Goal: Task Accomplishment & Management: Manage account settings

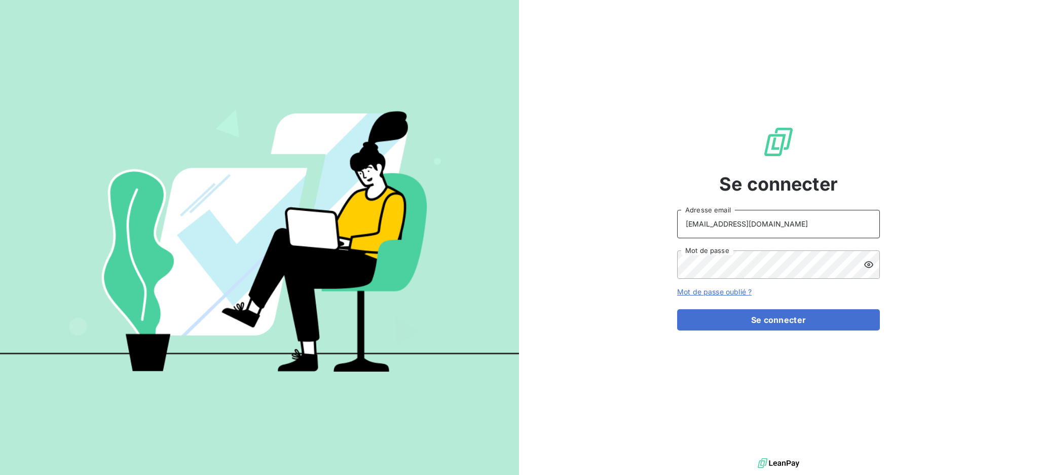
click at [801, 221] on input "[EMAIL_ADDRESS][DOMAIN_NAME]" at bounding box center [778, 224] width 203 height 28
type input "[EMAIL_ADDRESS][DOMAIN_NAME]"
click at [743, 319] on button "Se connecter" at bounding box center [778, 319] width 203 height 21
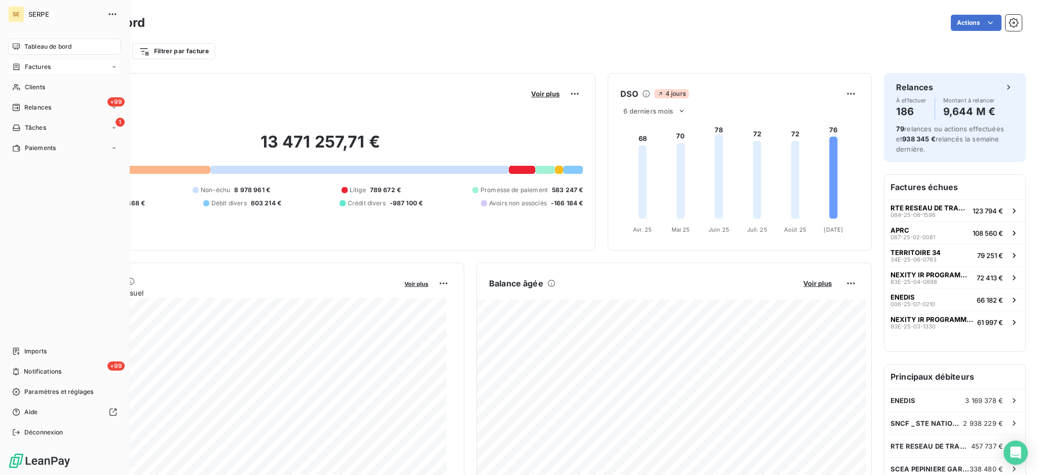
click at [37, 62] on span "Factures" at bounding box center [38, 66] width 26 height 9
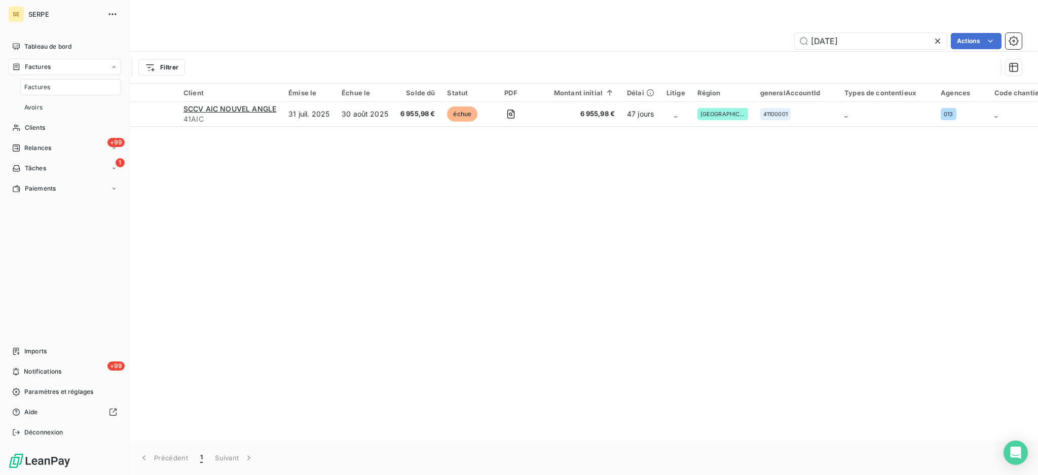
click at [41, 85] on span "Factures" at bounding box center [37, 87] width 26 height 9
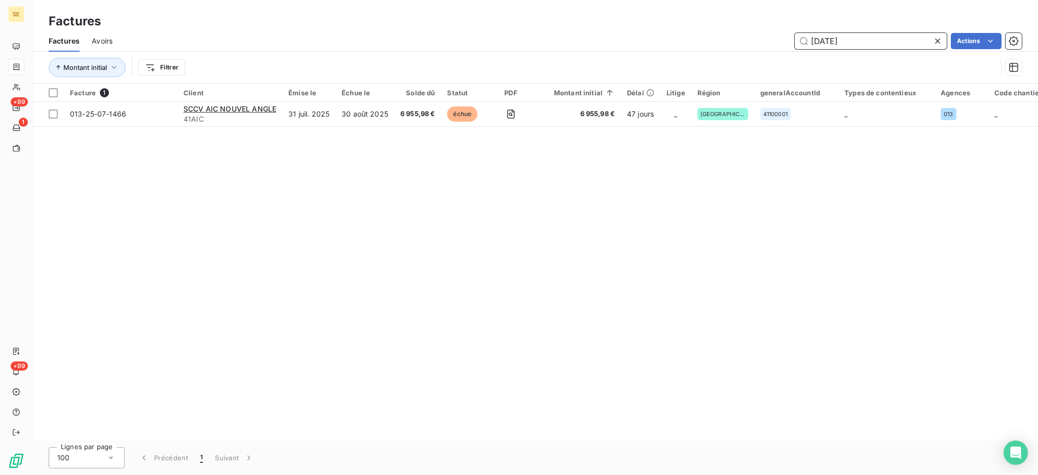
drag, startPoint x: 869, startPoint y: 38, endPoint x: 763, endPoint y: 44, distance: 106.2
click at [763, 44] on div "[DATE] Actions" at bounding box center [573, 41] width 897 height 16
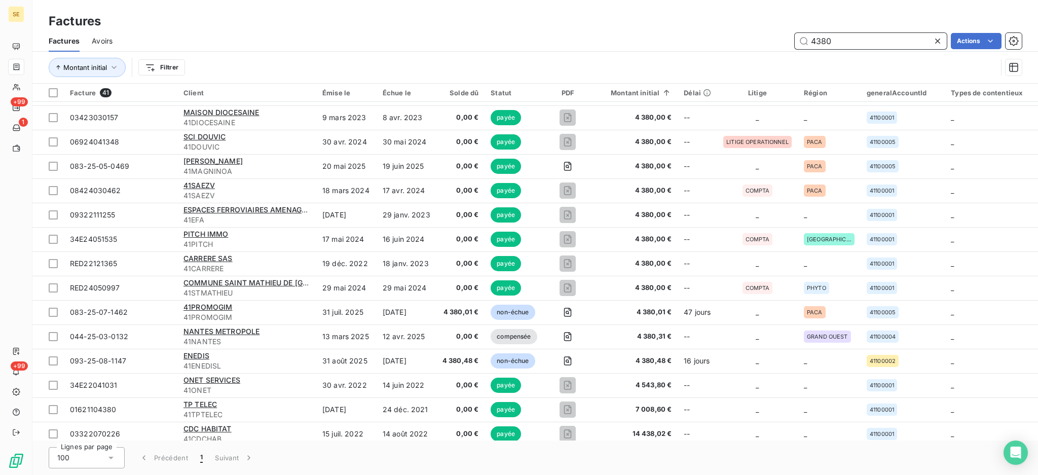
scroll to position [608, 0]
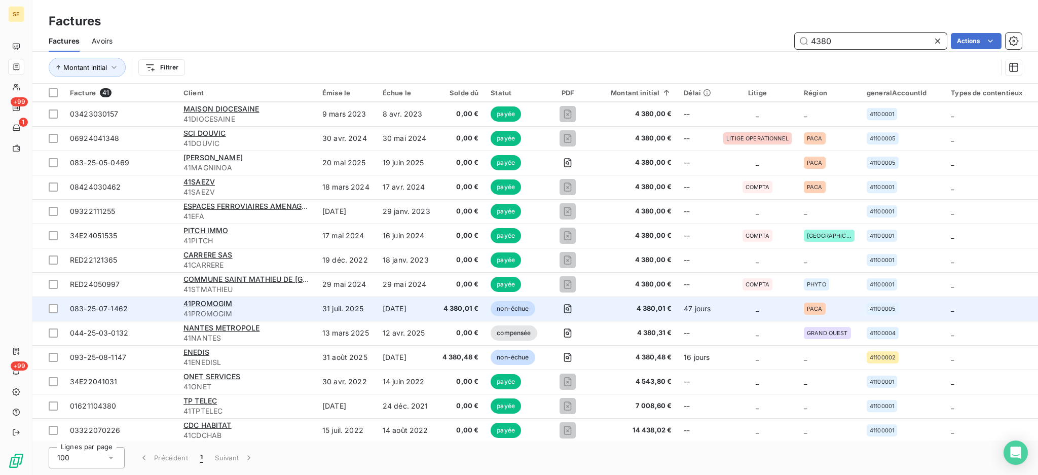
type input "4380"
click at [198, 307] on div "41PROMOGIM" at bounding box center [247, 304] width 127 height 10
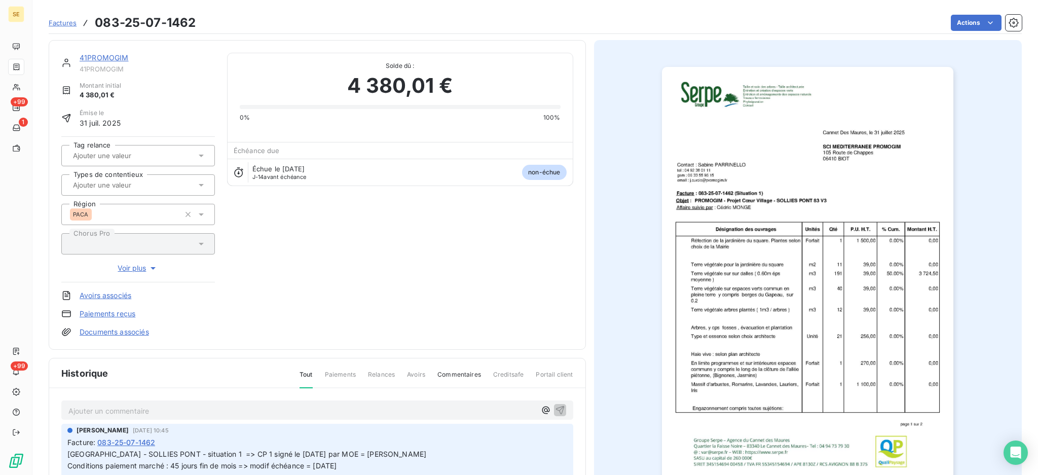
scroll to position [68, 0]
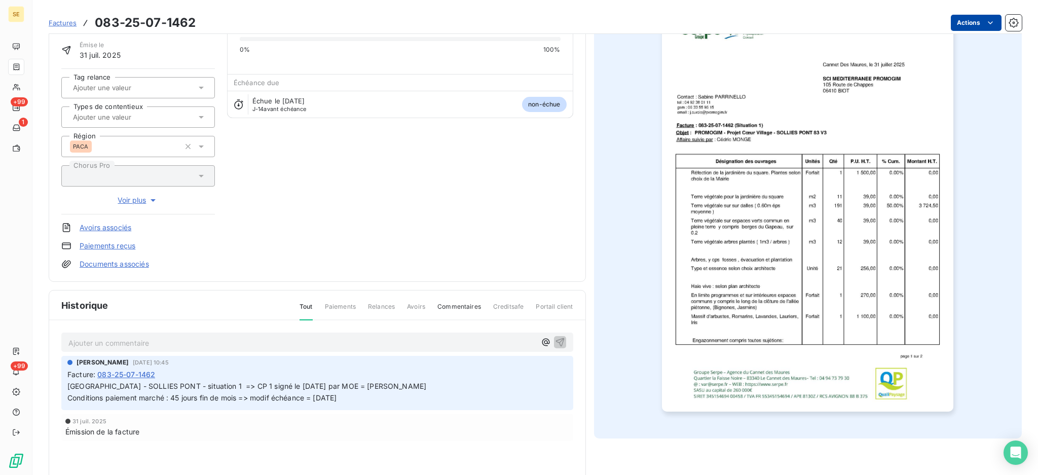
click at [959, 23] on html "SE +99 1 +99 Factures 083-25-07-1462 Actions 41PROMOGIM 41PROMOGIM Montant init…" at bounding box center [519, 237] width 1038 height 475
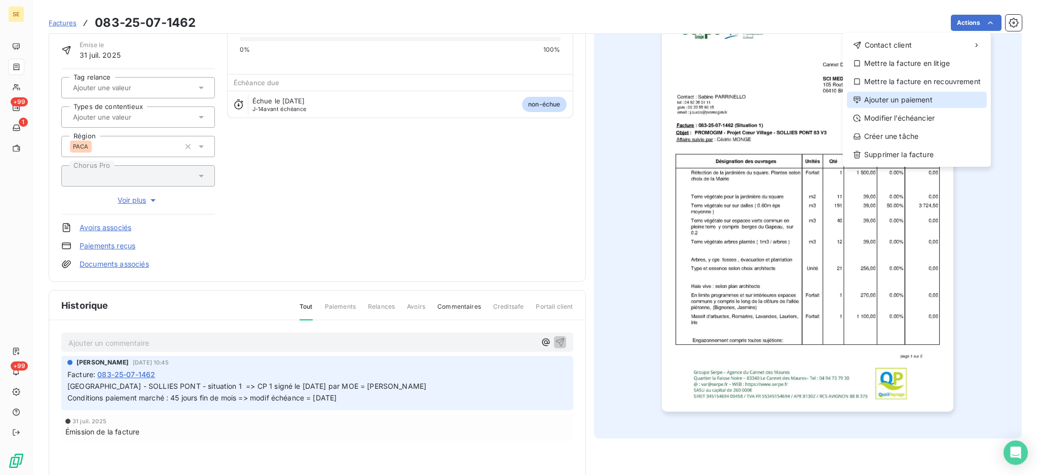
click at [939, 94] on div "Ajouter un paiement" at bounding box center [917, 100] width 140 height 16
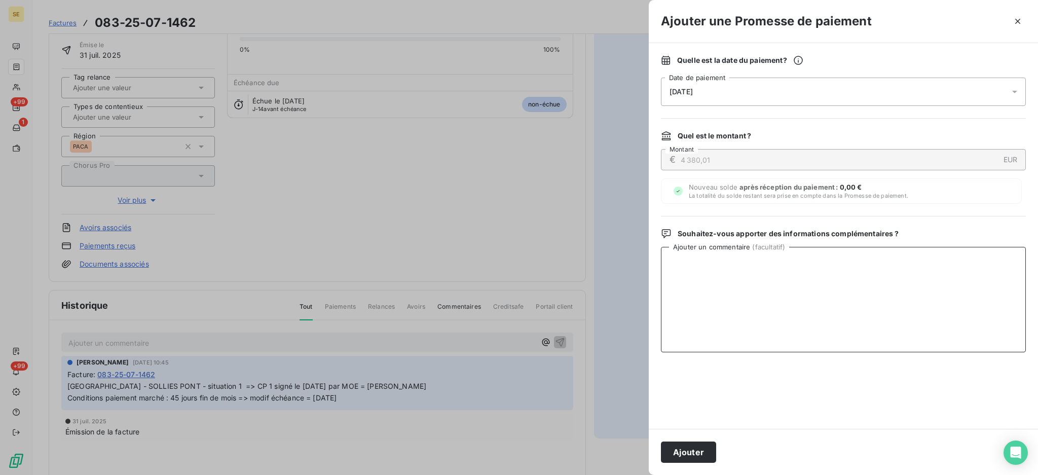
click at [702, 272] on textarea "Ajouter un commentaire ( facultatif )" at bounding box center [843, 299] width 365 height 105
click at [686, 268] on textarea "Ajouter un commentaire ( facultatif )" at bounding box center [843, 299] width 365 height 105
click at [747, 261] on textarea "VIRT reçu le 15/06 - 13" at bounding box center [843, 299] width 365 height 105
type textarea "VIRT reçu le 15/06 - 13323.81 €"
click at [686, 449] on button "Ajouter" at bounding box center [688, 452] width 55 height 21
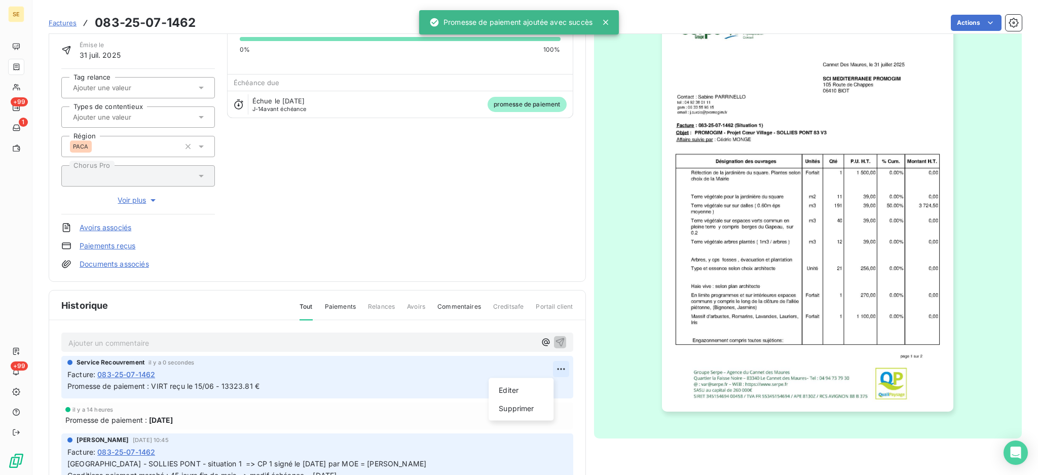
click at [546, 372] on html "SE +99 1 +99 Factures 083-25-07-1462 Actions 41PROMOGIM 41PROMOGIM Montant init…" at bounding box center [519, 237] width 1038 height 475
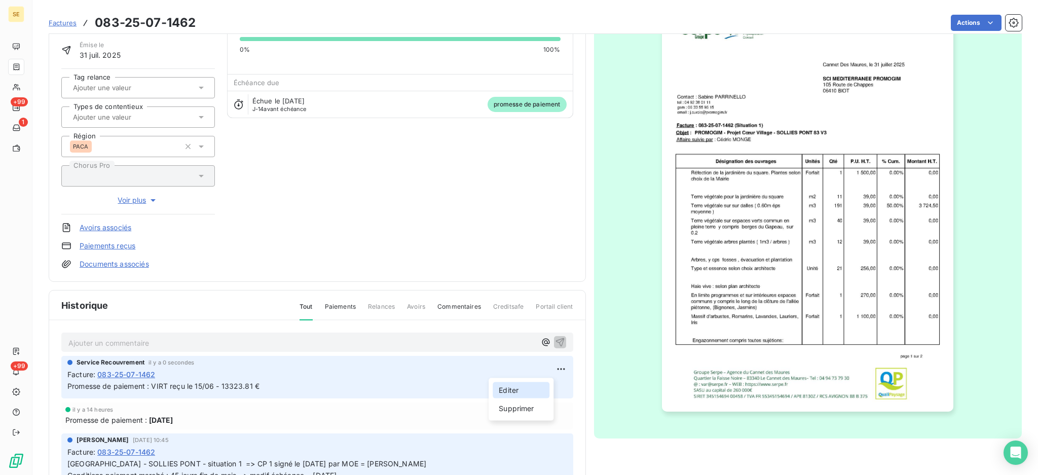
drag, startPoint x: 528, startPoint y: 389, endPoint x: 372, endPoint y: 393, distance: 156.2
click at [528, 389] on div "Editer" at bounding box center [521, 390] width 57 height 16
click at [556, 382] on icon "button" at bounding box center [561, 386] width 10 height 10
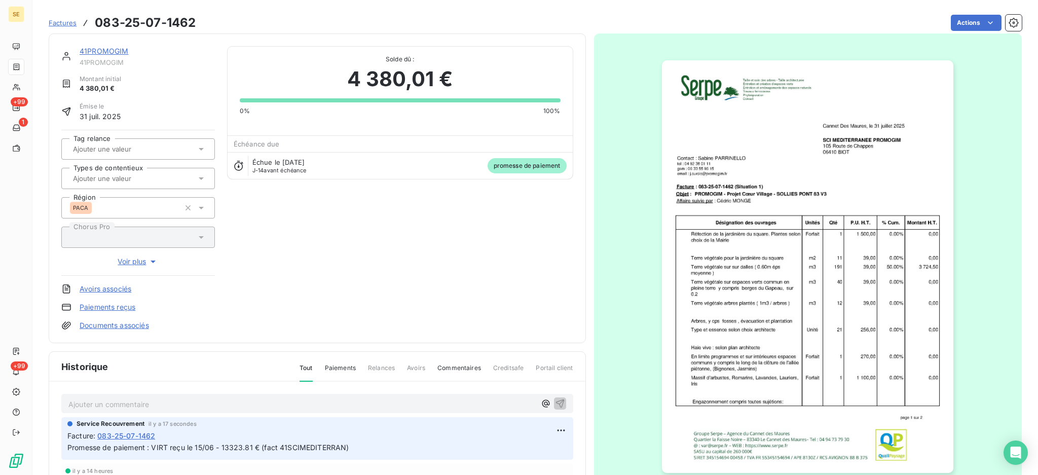
scroll to position [0, 0]
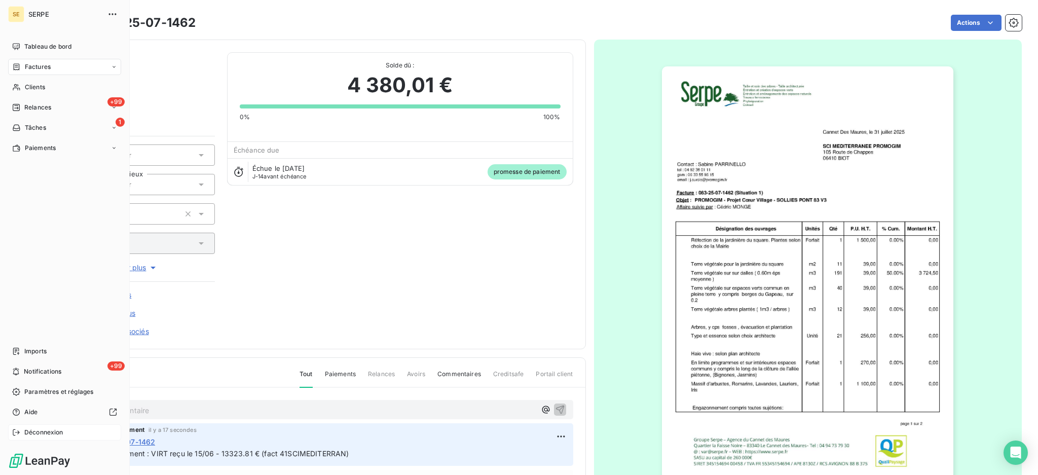
click at [61, 434] on span "Déconnexion" at bounding box center [43, 432] width 39 height 9
